Goal: Transaction & Acquisition: Download file/media

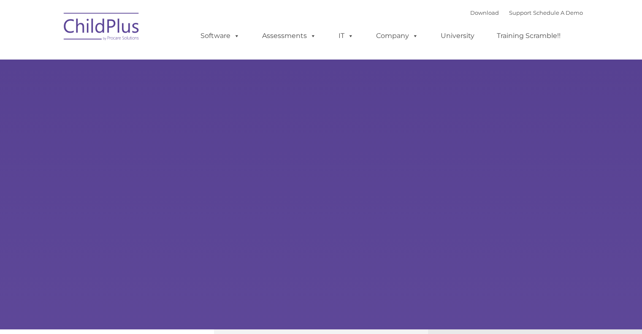
type input ""
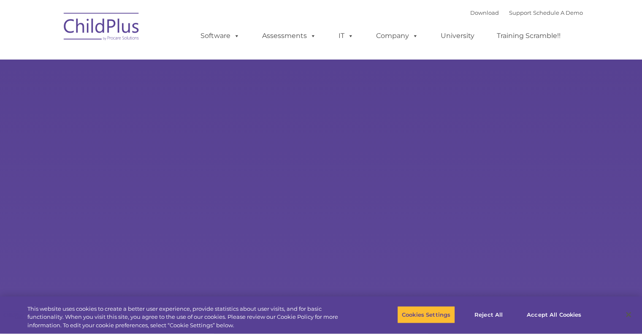
select select "MEDIUM"
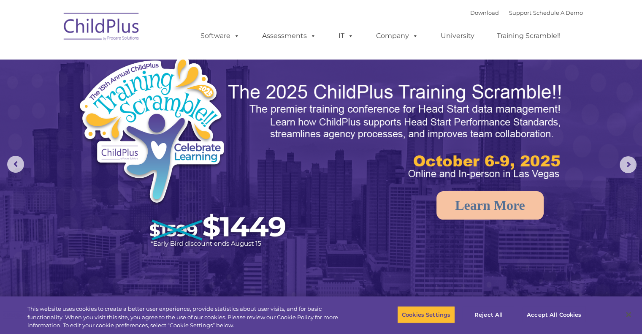
click at [364, 250] on img at bounding box center [321, 202] width 642 height 404
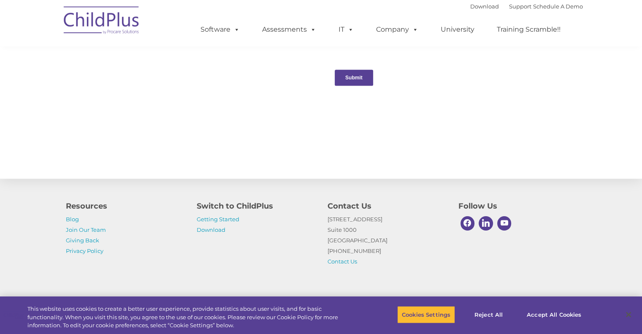
scroll to position [908, 0]
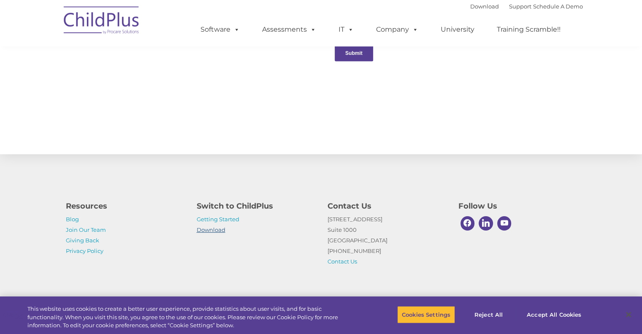
click at [218, 231] on link "Download" at bounding box center [211, 229] width 29 height 7
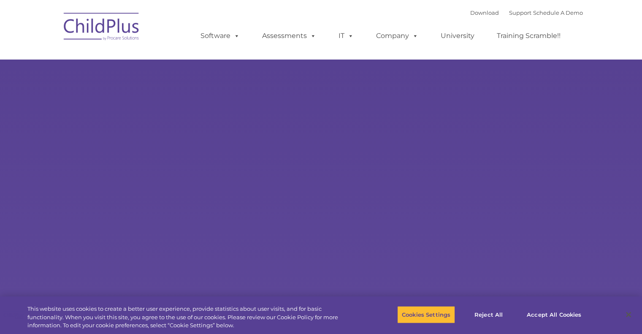
select select "MEDIUM"
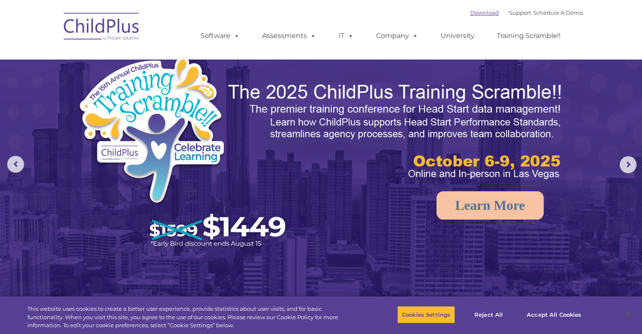
click at [470, 15] on link "Download" at bounding box center [484, 12] width 29 height 7
